Goal: Complete application form: Complete application form

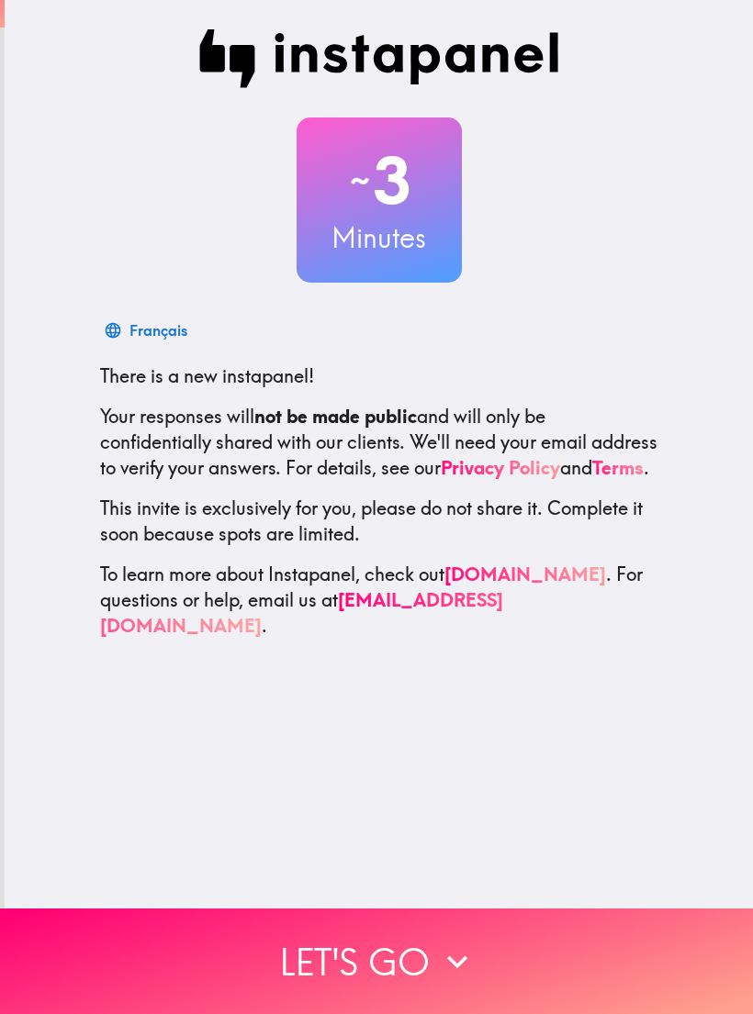
click at [521, 944] on button "Let's go" at bounding box center [376, 962] width 753 height 106
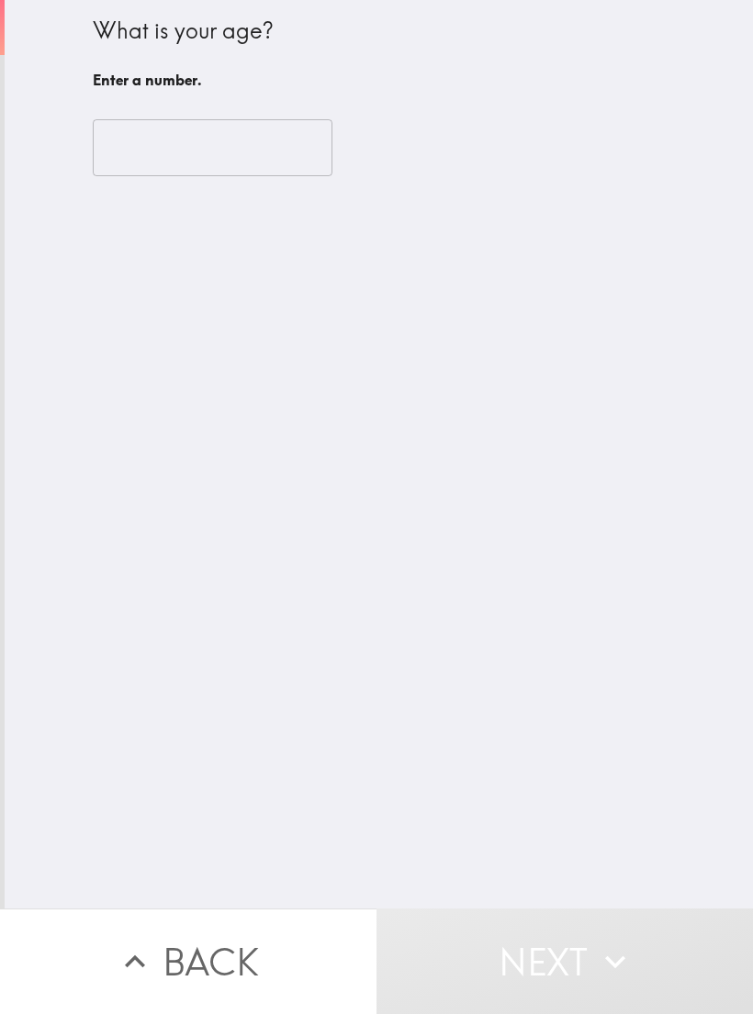
click at [139, 159] on input "number" at bounding box center [213, 147] width 240 height 57
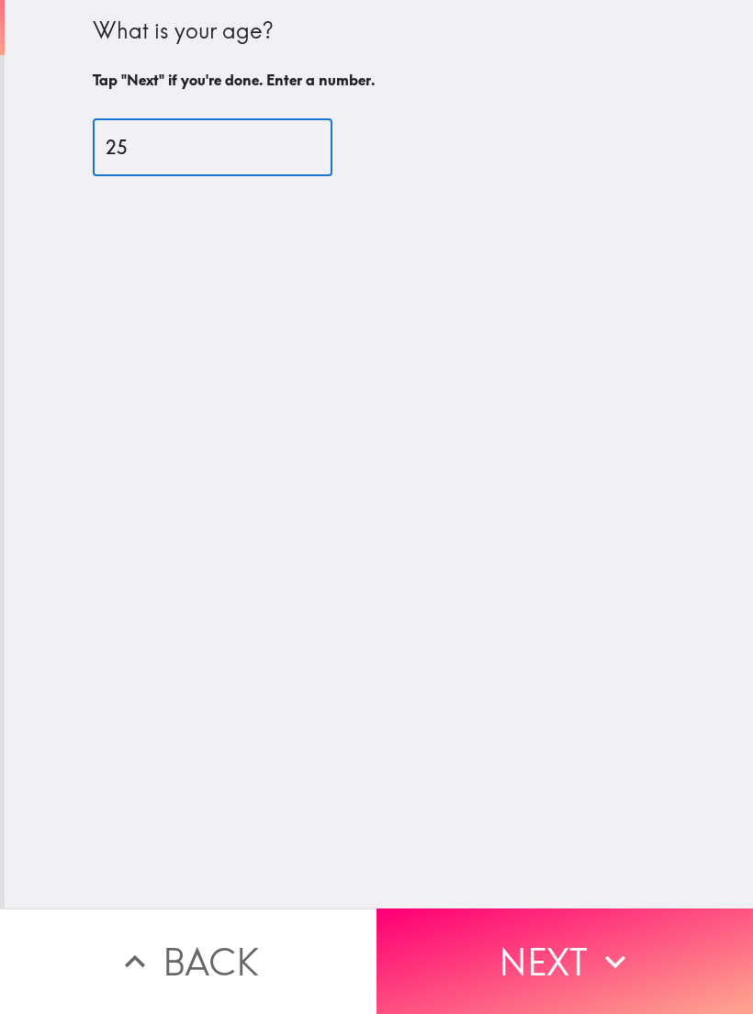
type input "25"
click at [626, 939] on button "Next" at bounding box center [564, 962] width 376 height 106
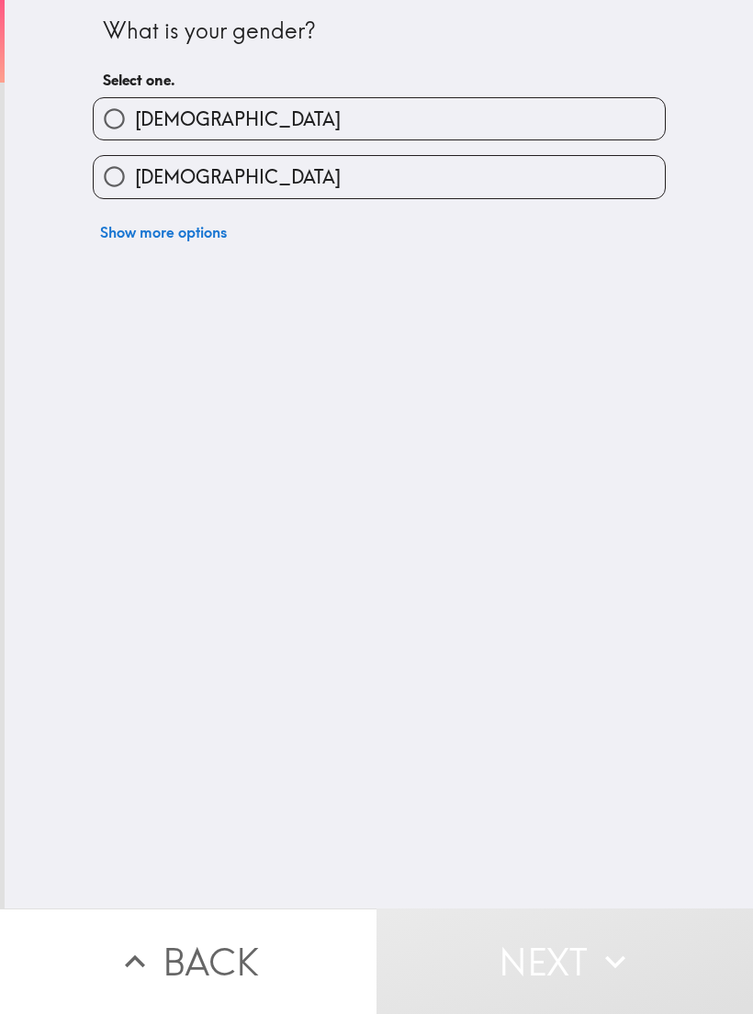
click at [151, 182] on span "[DEMOGRAPHIC_DATA]" at bounding box center [238, 177] width 206 height 26
click at [135, 182] on input "[DEMOGRAPHIC_DATA]" at bounding box center [114, 176] width 41 height 41
radio input "true"
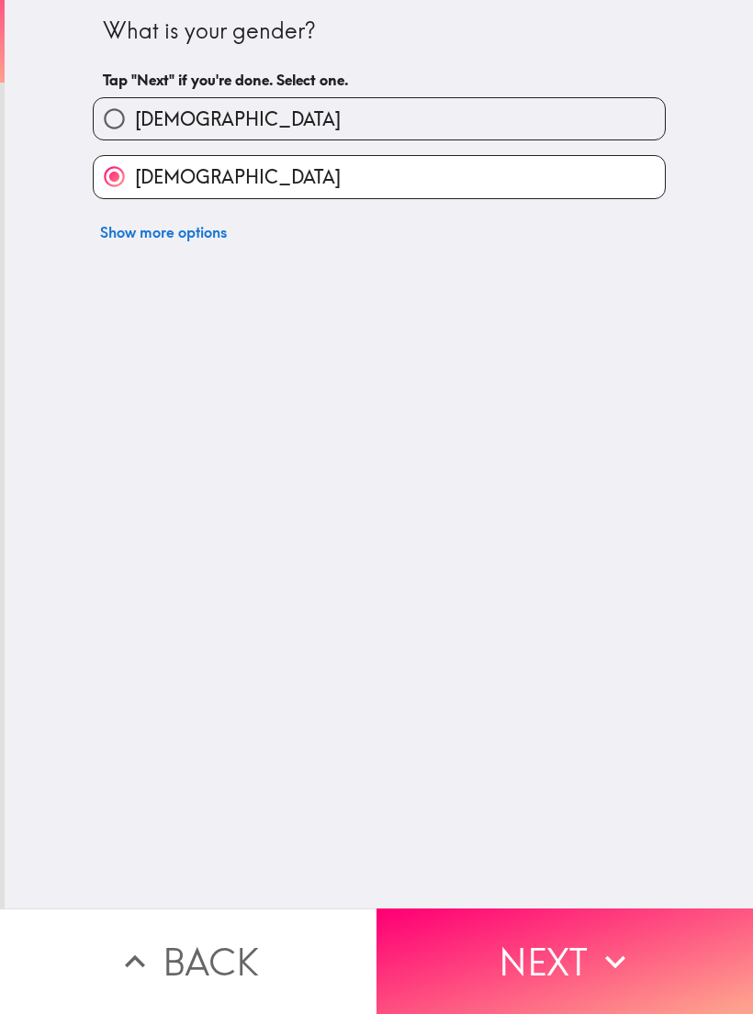
click at [556, 980] on button "Next" at bounding box center [564, 962] width 376 height 106
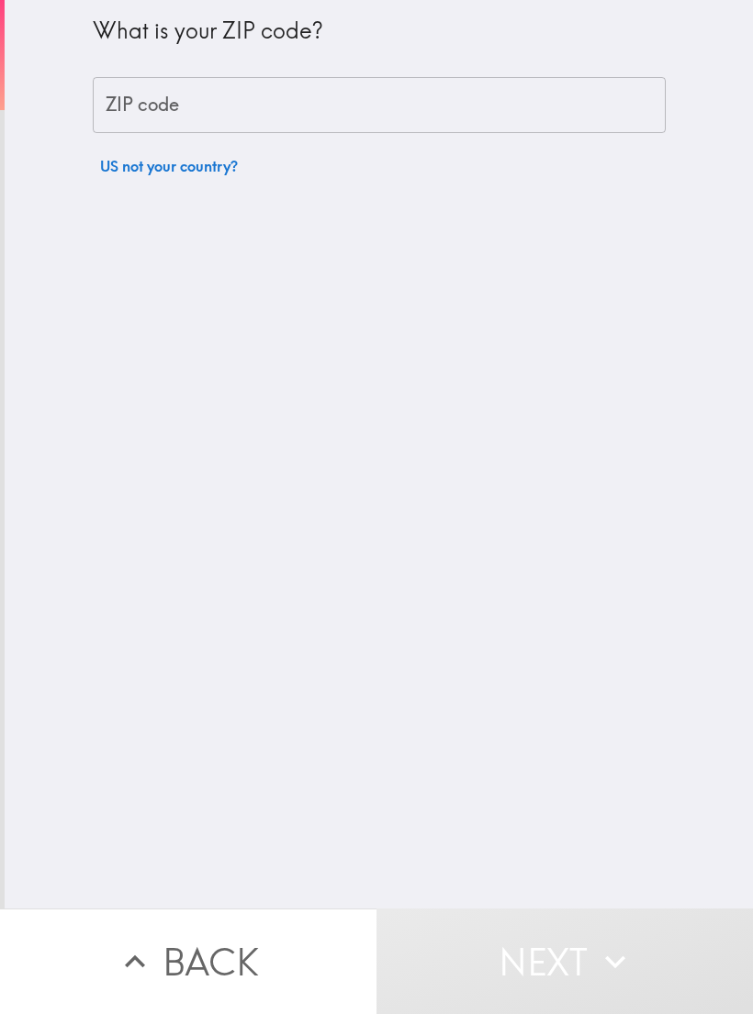
click at [140, 88] on input "ZIP code" at bounding box center [379, 105] width 573 height 57
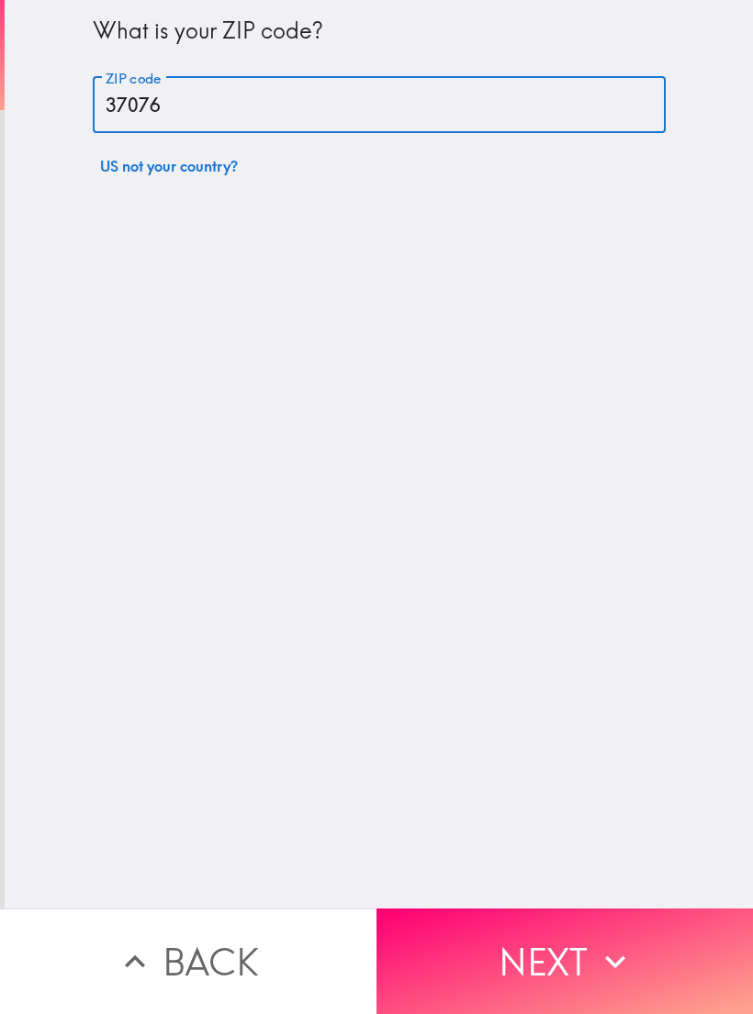
type input "37076"
click at [674, 961] on button "Next" at bounding box center [564, 962] width 376 height 106
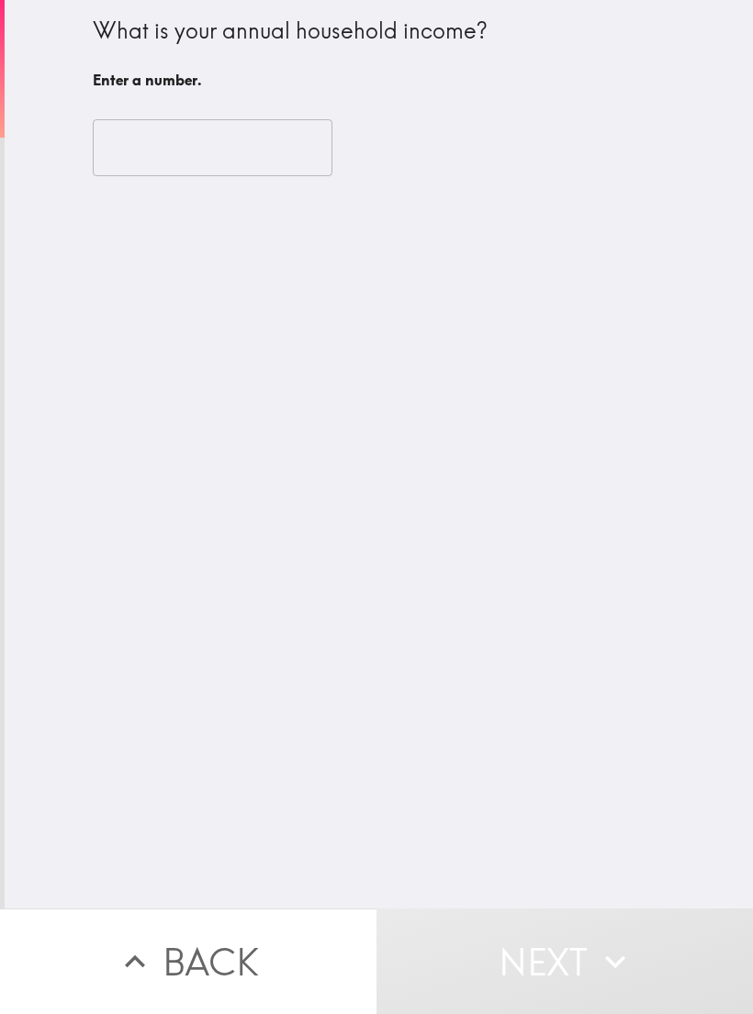
click at [120, 133] on input "number" at bounding box center [213, 147] width 240 height 57
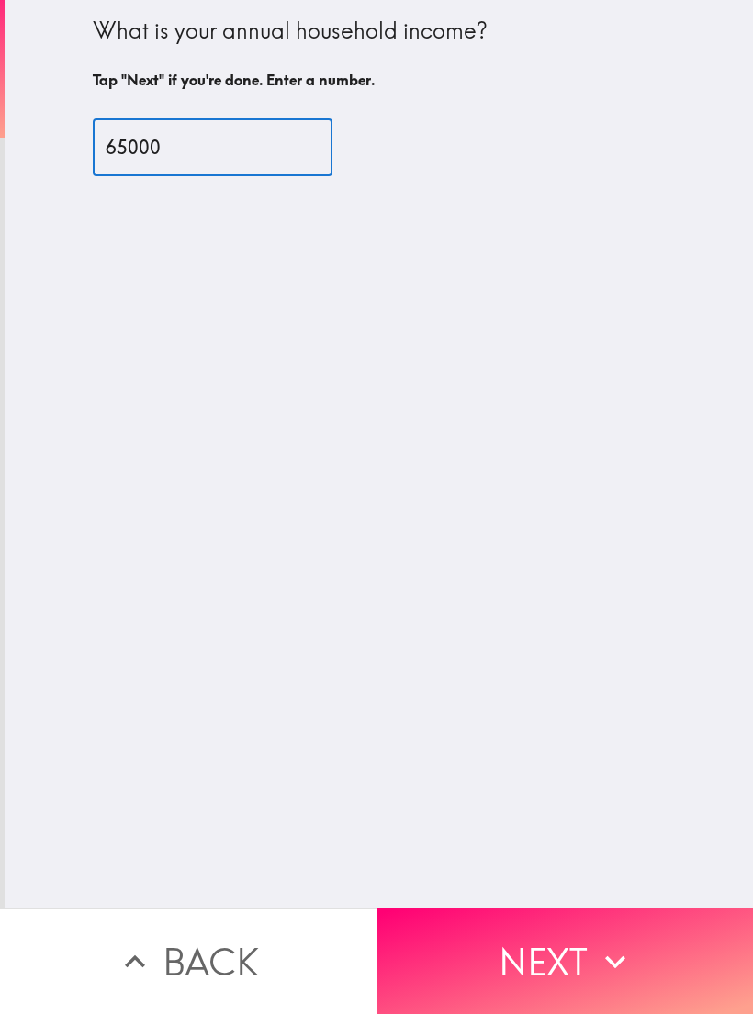
type input "65000"
click at [596, 975] on icon "button" at bounding box center [615, 962] width 40 height 40
